Goal: Navigation & Orientation: Find specific page/section

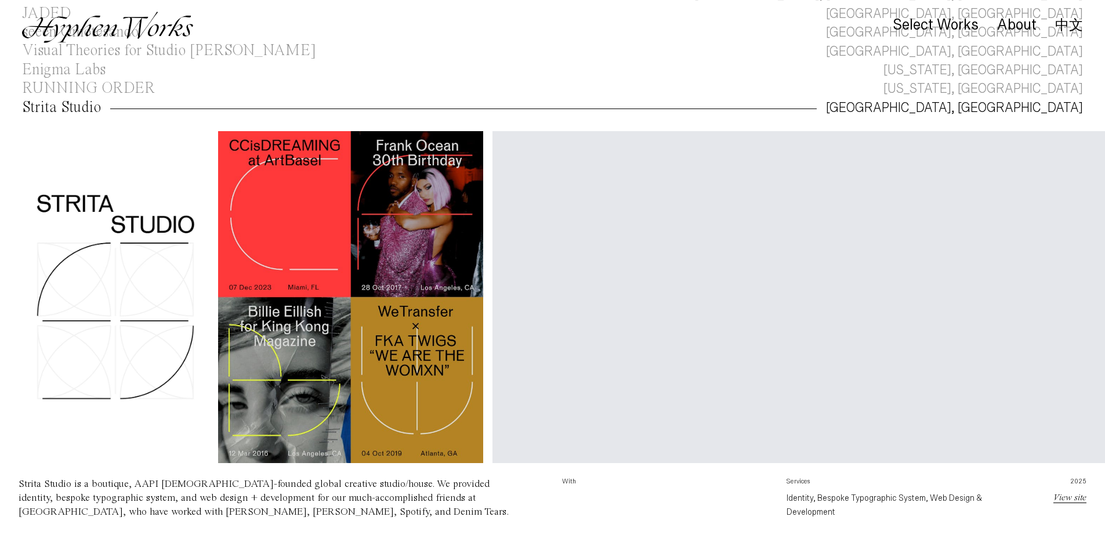
scroll to position [187, 0]
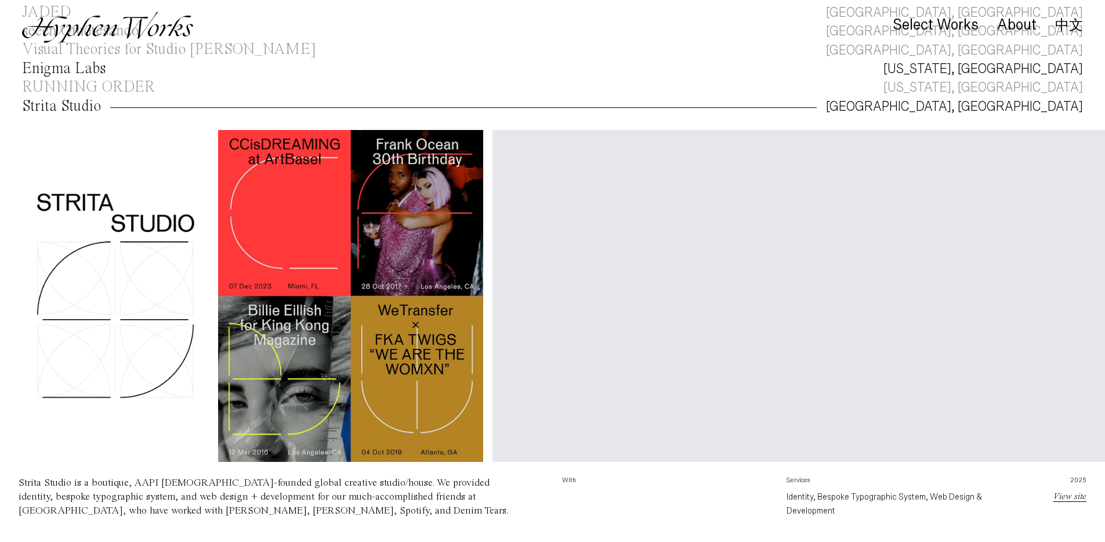
click at [878, 75] on link "Enigma Labs [US_STATE], [GEOGRAPHIC_DATA]" at bounding box center [552, 69] width 1105 height 19
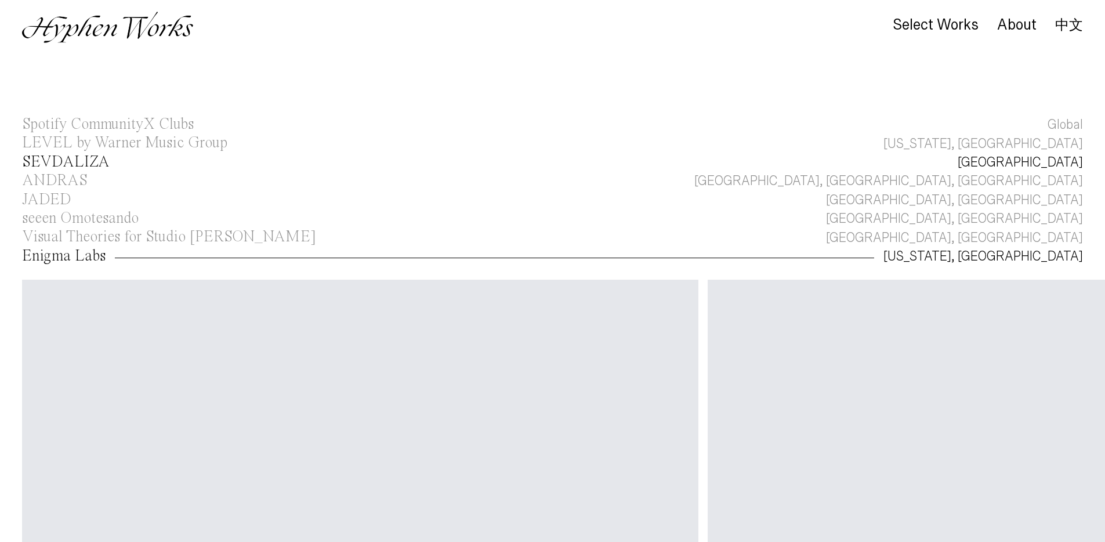
click at [66, 167] on div "SEVDALIZA" at bounding box center [66, 162] width 88 height 16
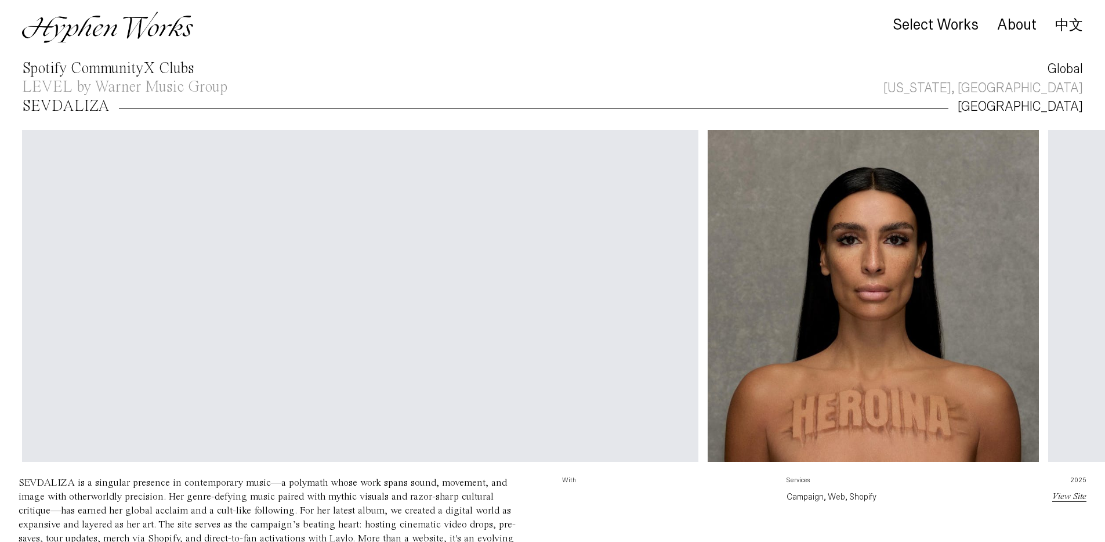
click at [45, 63] on div "Spotify CommunityX Clubs" at bounding box center [108, 69] width 172 height 16
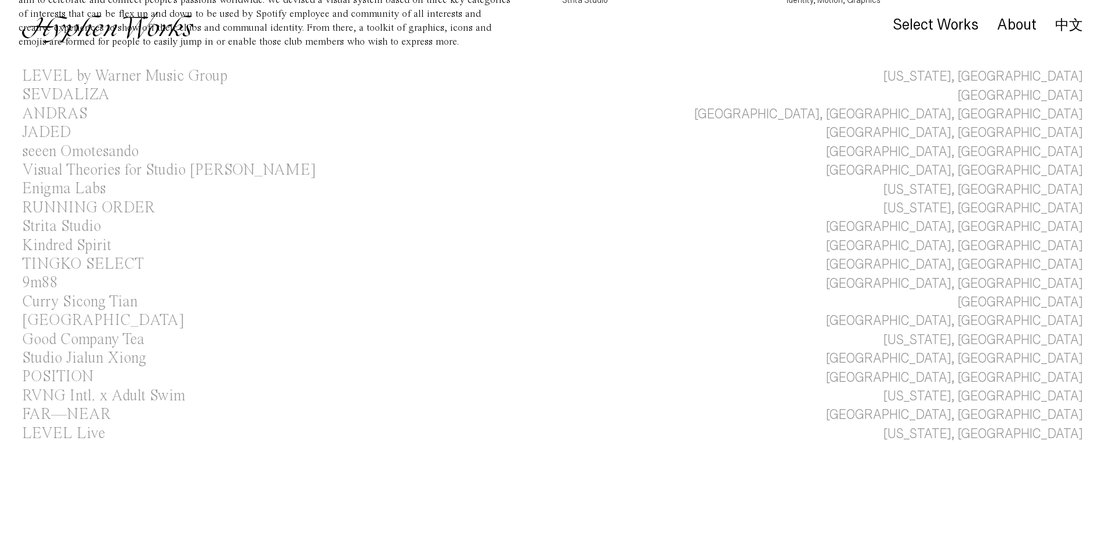
scroll to position [501, 0]
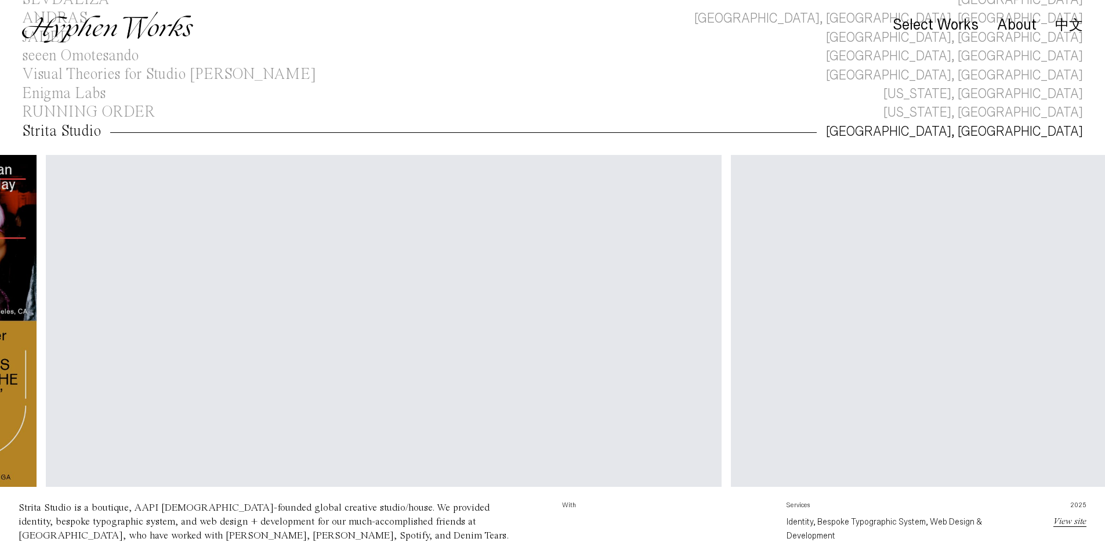
scroll to position [0, 458]
